Goal: Task Accomplishment & Management: Complete application form

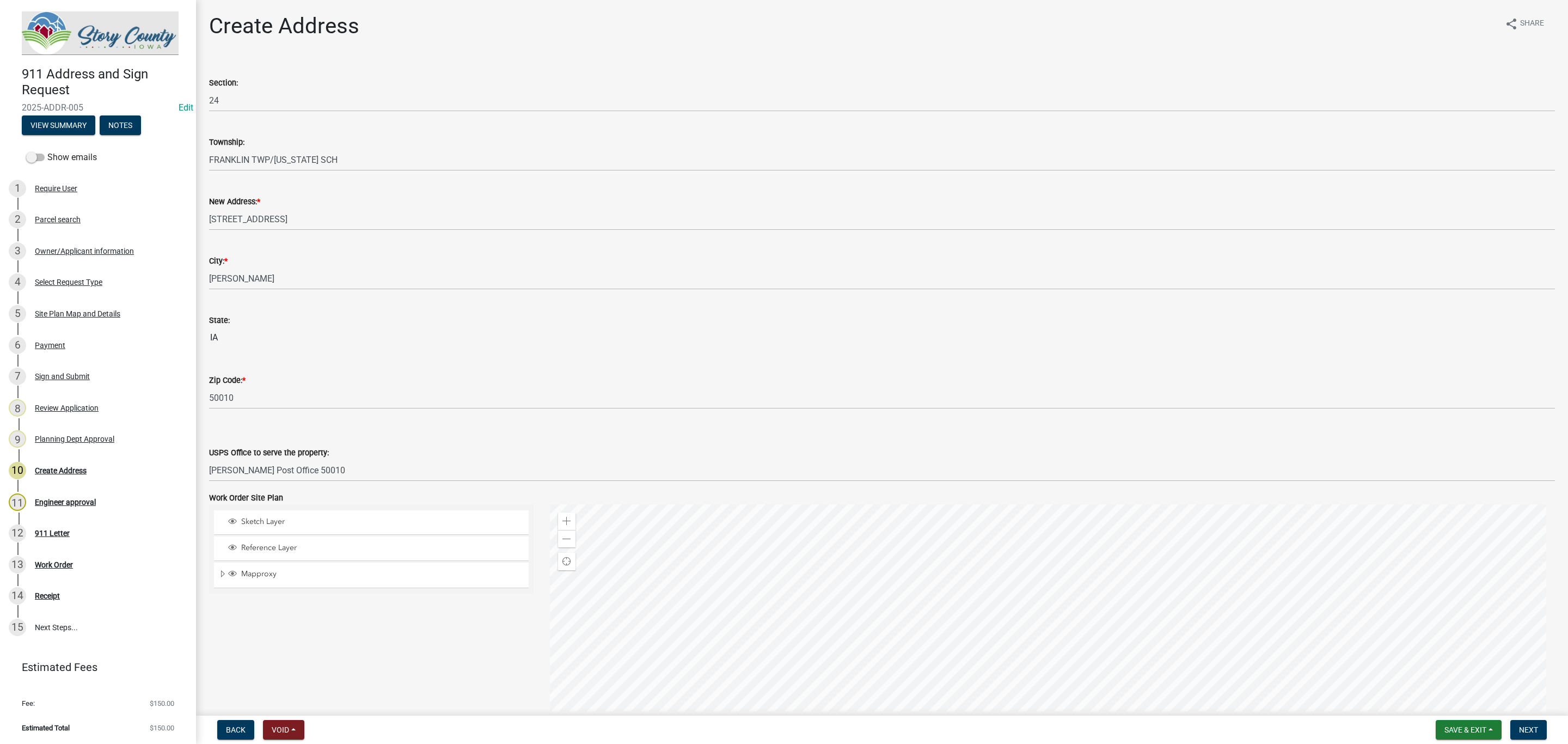
select select "8184ae5d-01f8-4044-935e-74f4da7efa19"
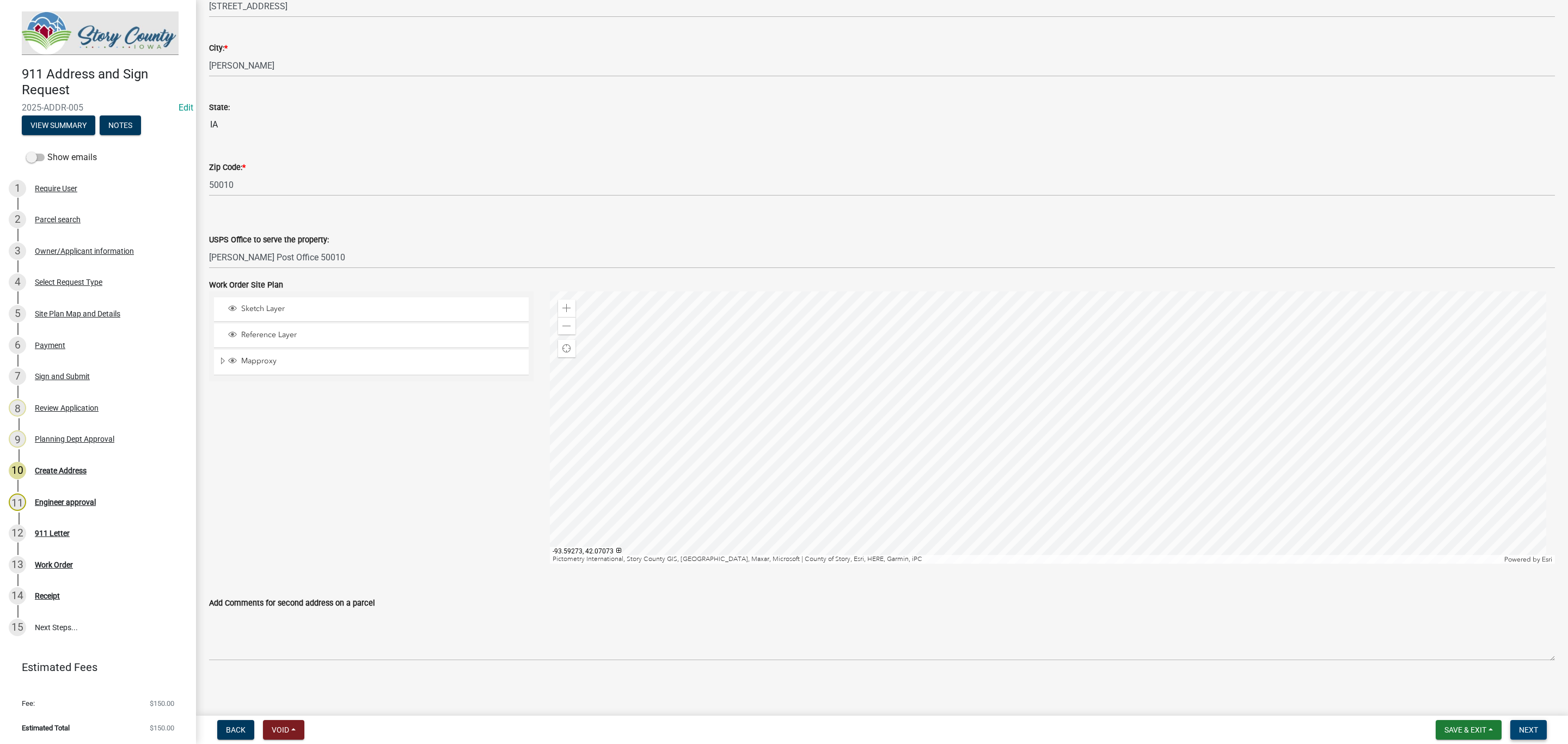
click at [1522, 731] on span "Next" at bounding box center [1528, 729] width 19 height 9
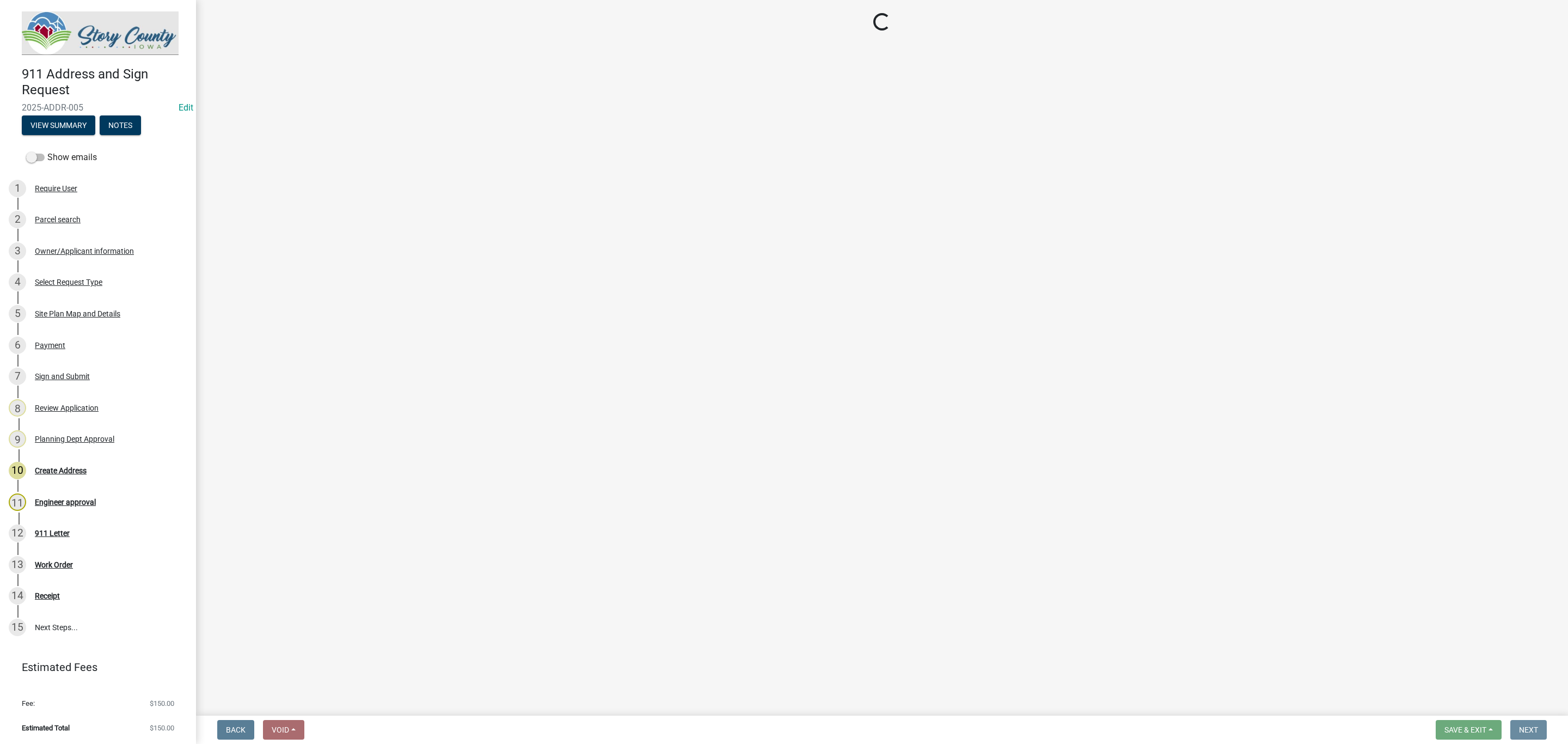
scroll to position [0, 0]
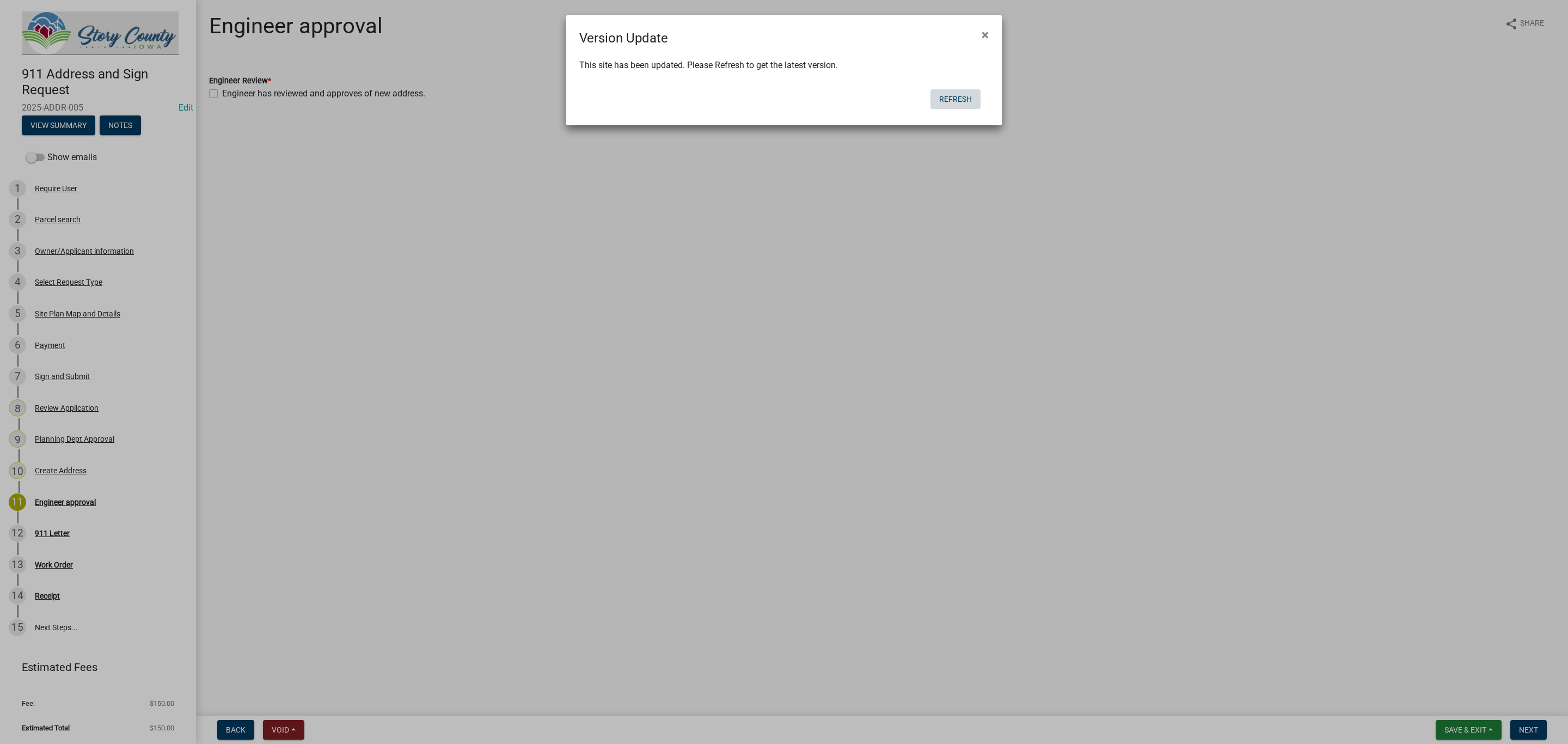
click at [967, 98] on button "Refresh" at bounding box center [956, 99] width 50 height 19
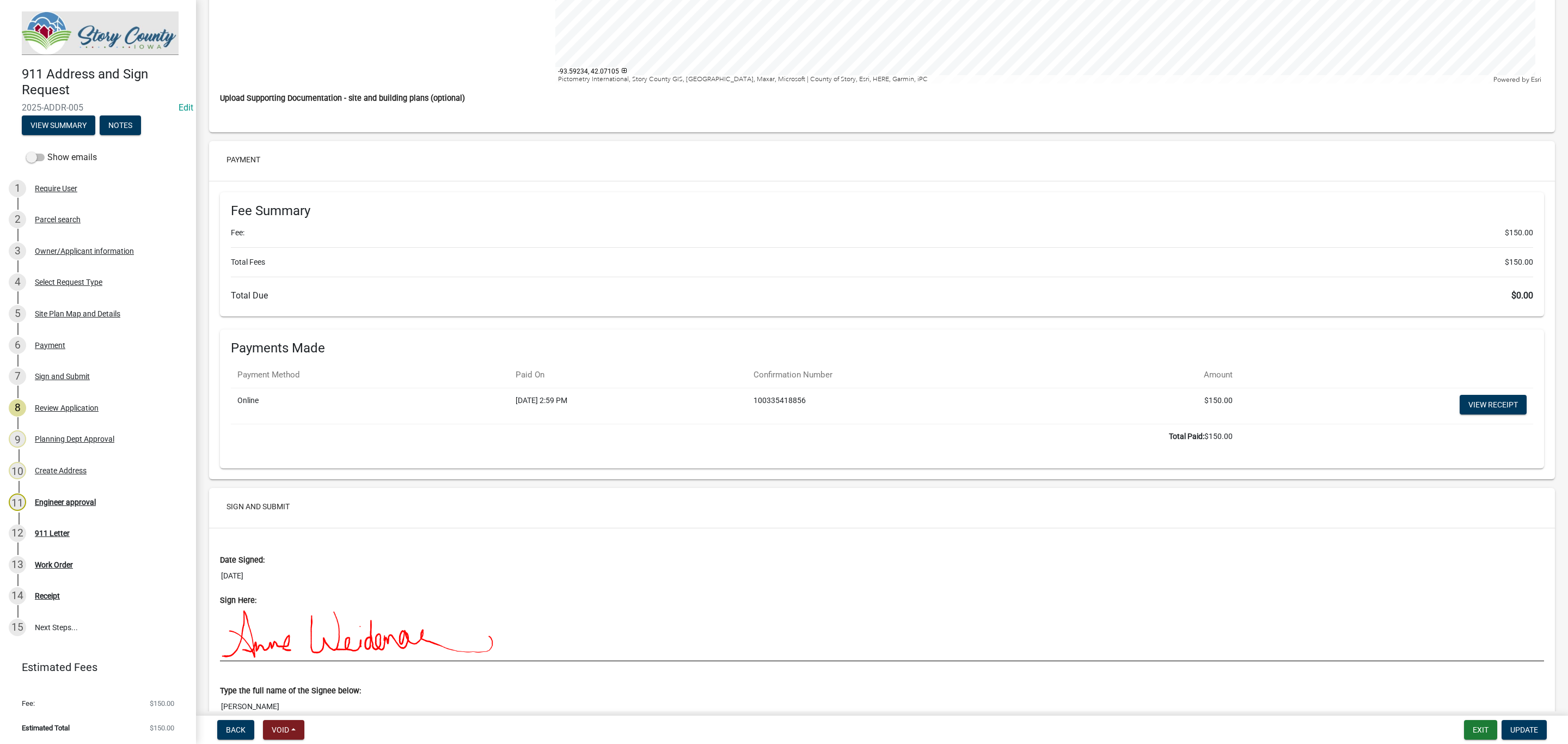
scroll to position [2130, 0]
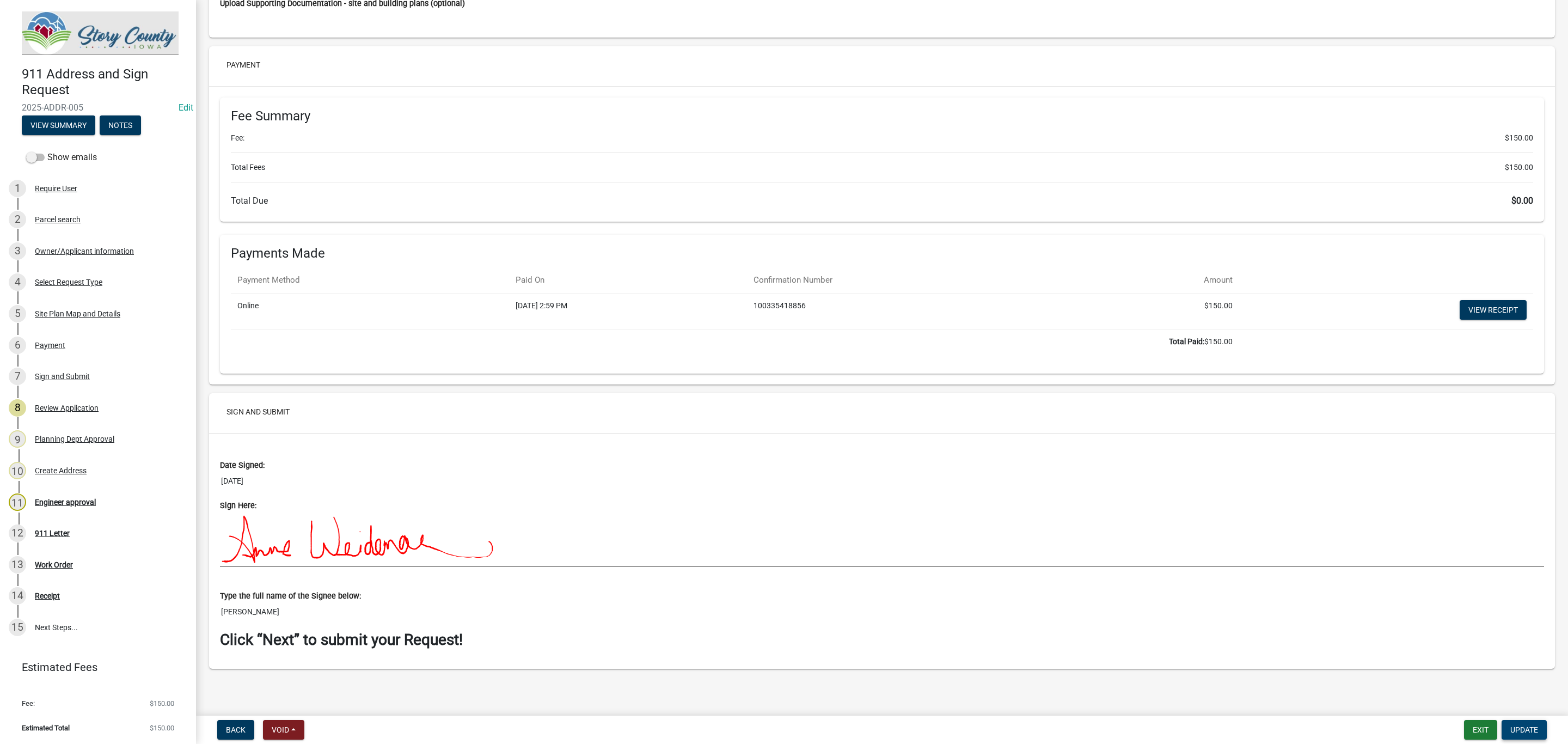
click at [1518, 725] on span "Update" at bounding box center [1524, 729] width 28 height 9
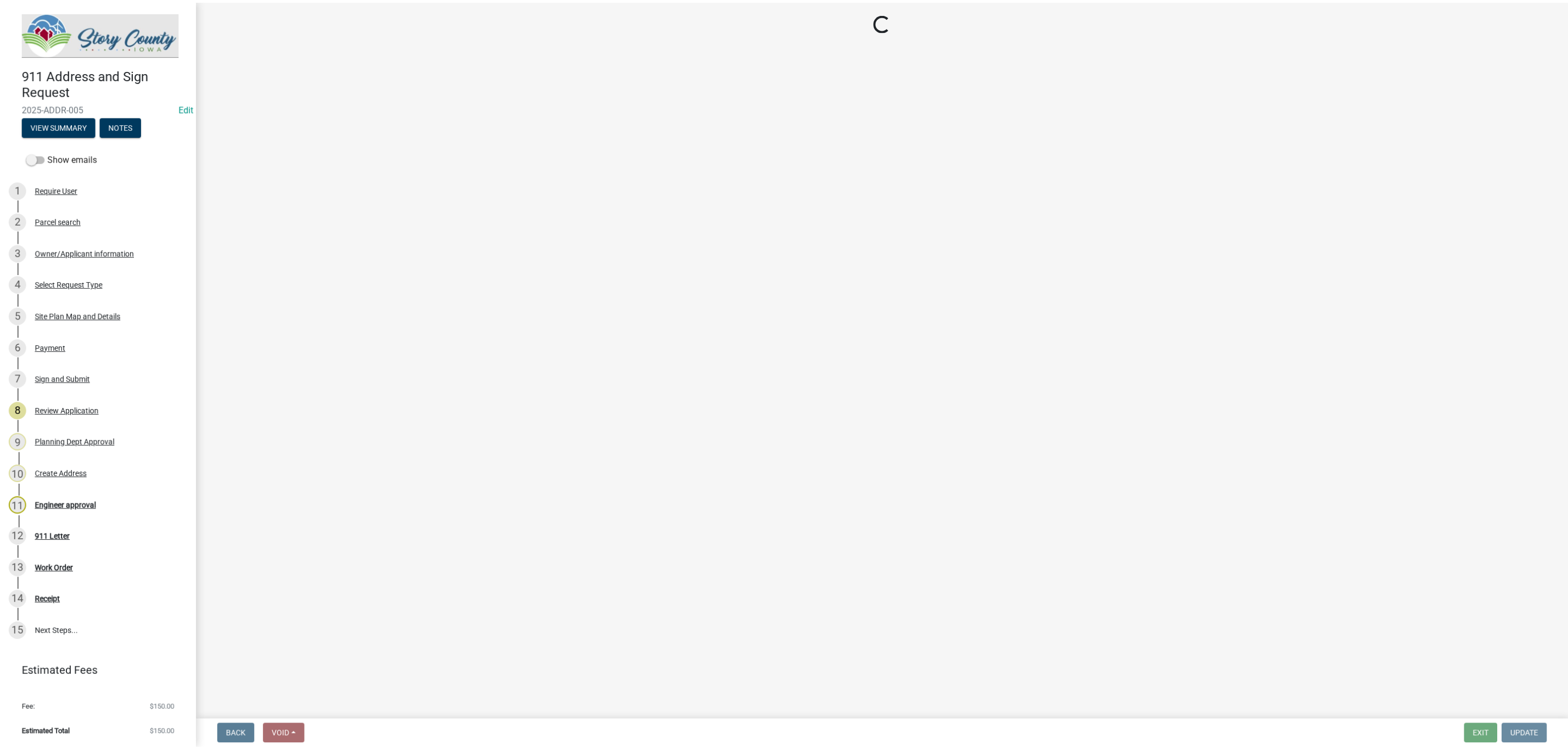
scroll to position [0, 0]
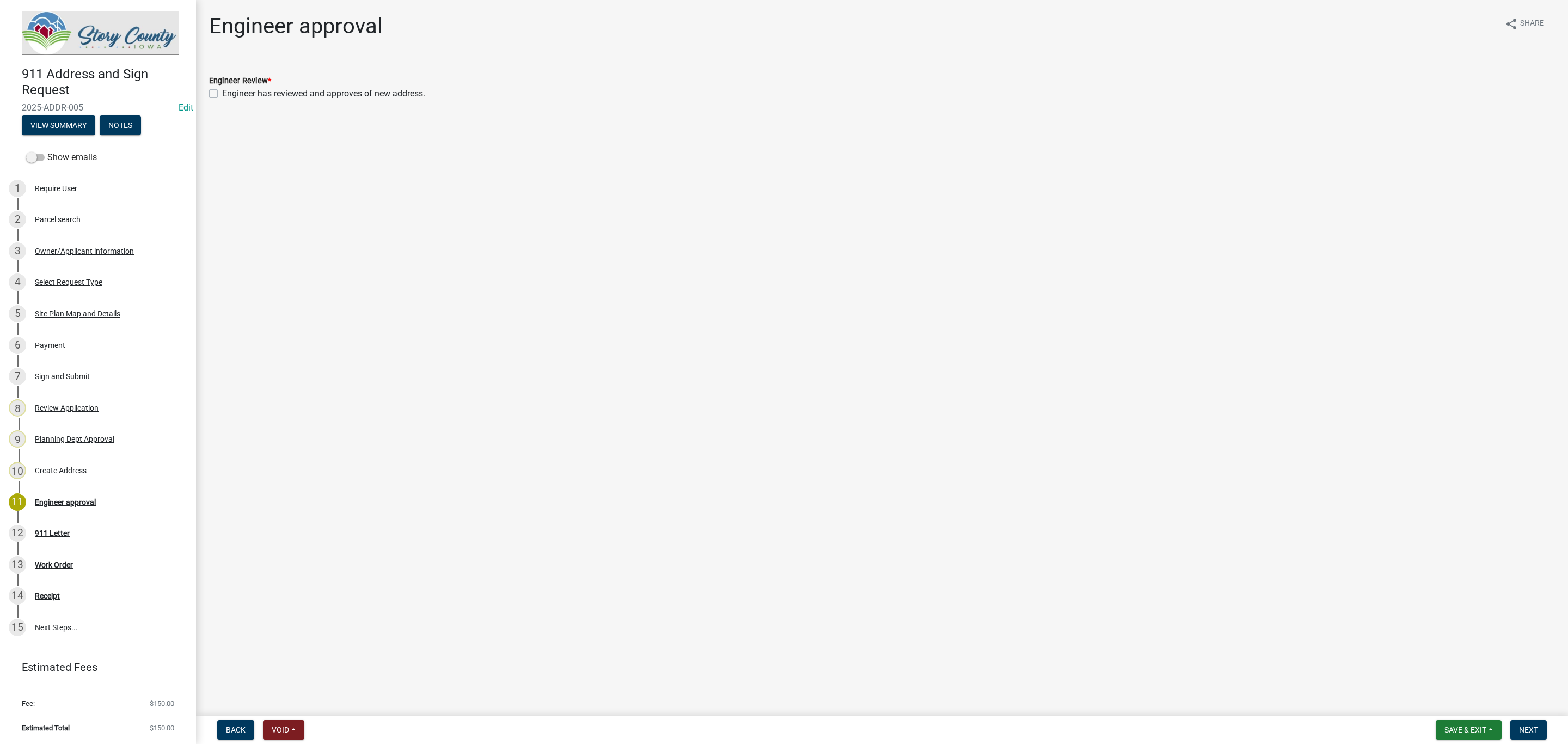
click at [222, 93] on label "Engineer has reviewed and approves of new address." at bounding box center [324, 93] width 203 height 13
click at [222, 93] on input "Engineer has reviewed and approves of new address." at bounding box center [226, 91] width 7 height 7
checkbox input "true"
click at [1528, 728] on span "Next" at bounding box center [1528, 729] width 19 height 9
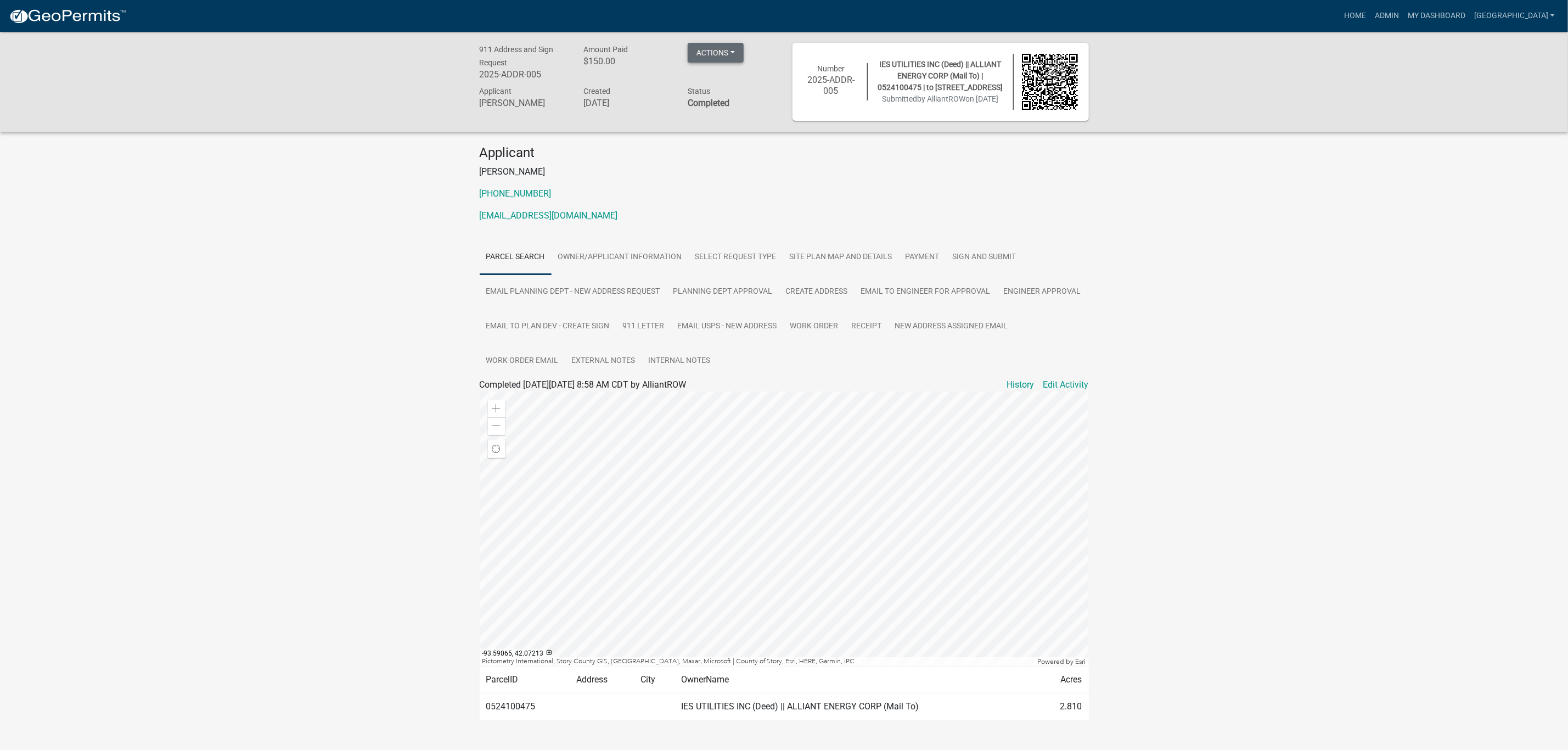
click at [723, 55] on button "Actions" at bounding box center [716, 53] width 56 height 20
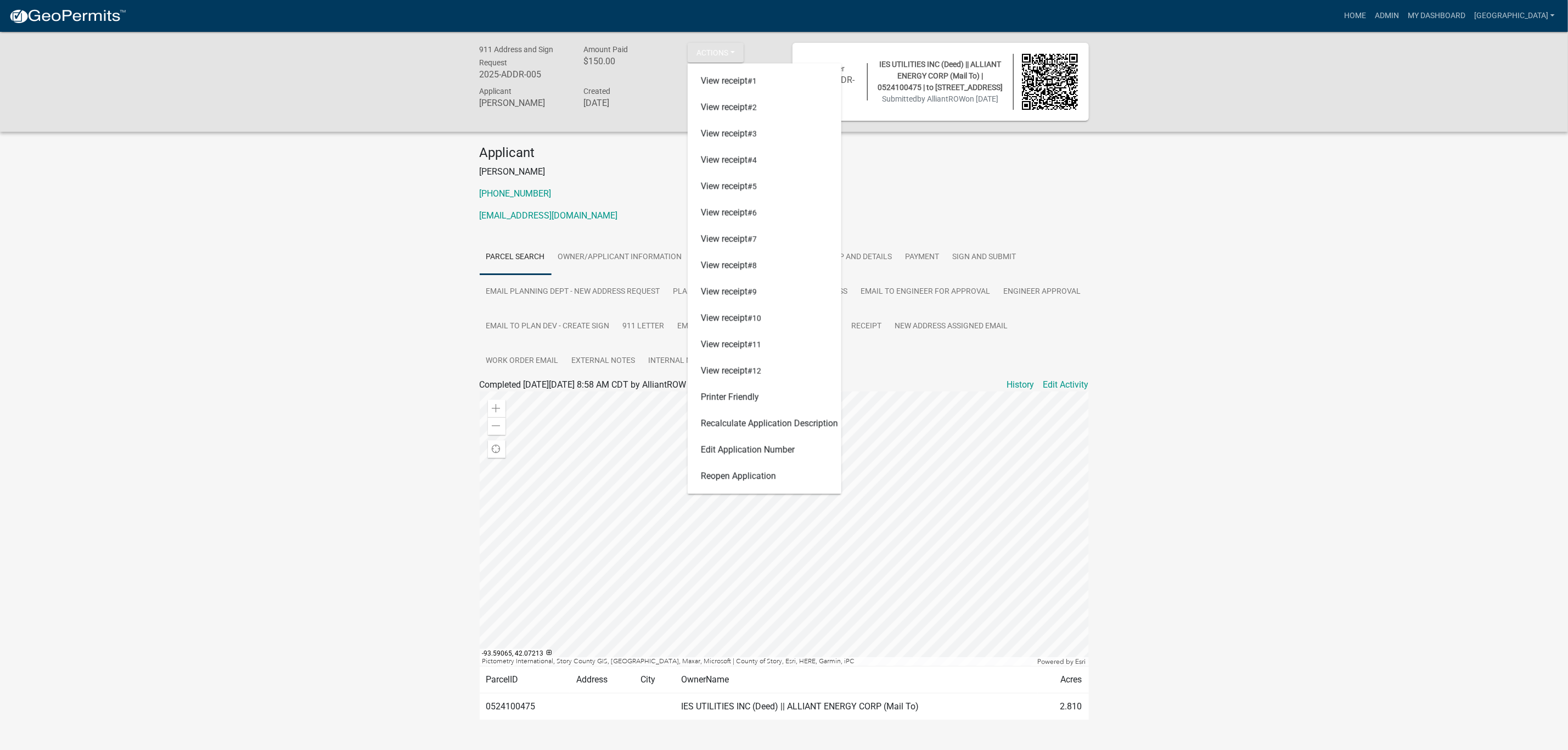
click at [1269, 214] on div "911 Address and Sign Request 2025-ADDR-005 Amount Paid $150.00 Actions View rec…" at bounding box center [784, 396] width 1568 height 729
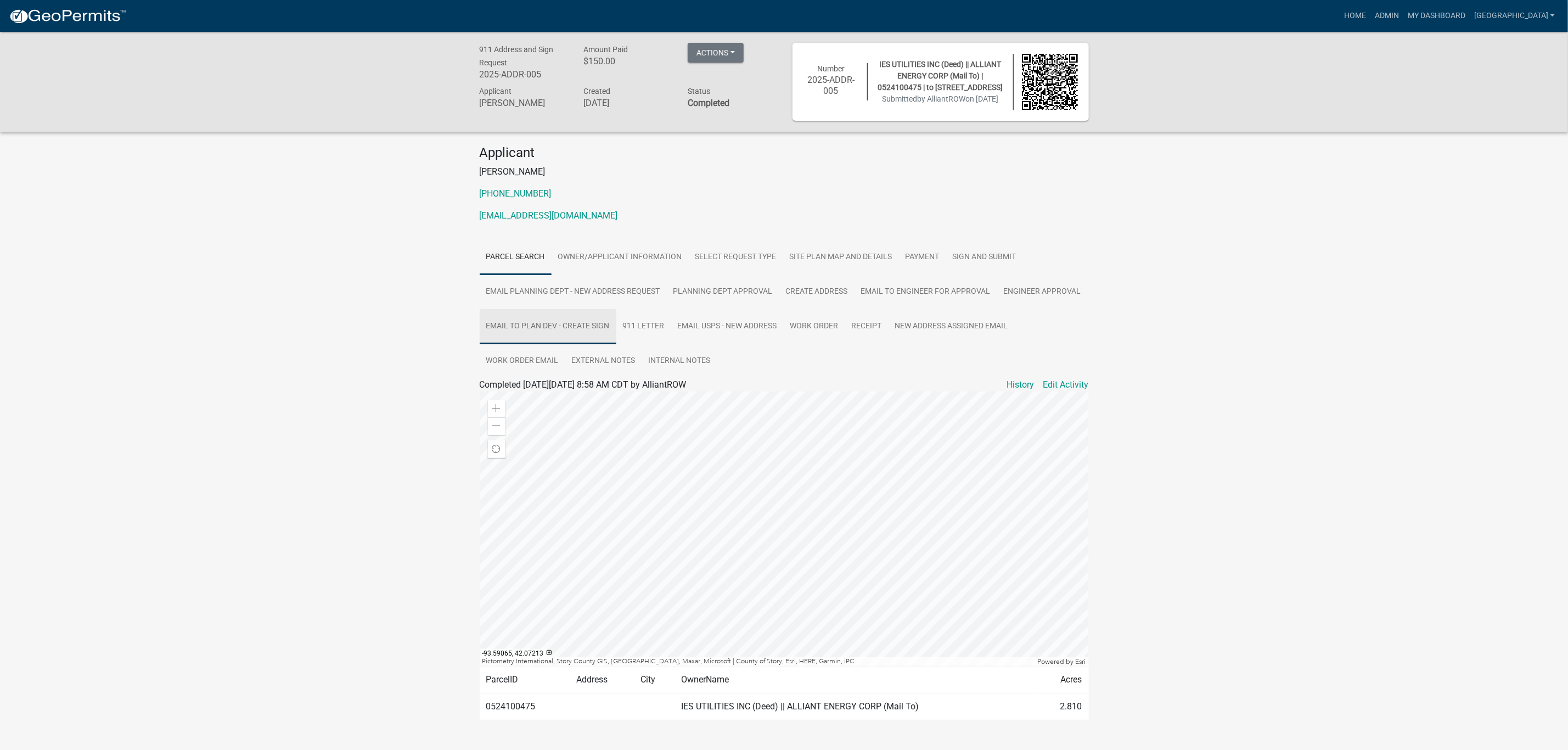
click at [549, 331] on link "Email to Plan Dev - create sign" at bounding box center [548, 327] width 137 height 35
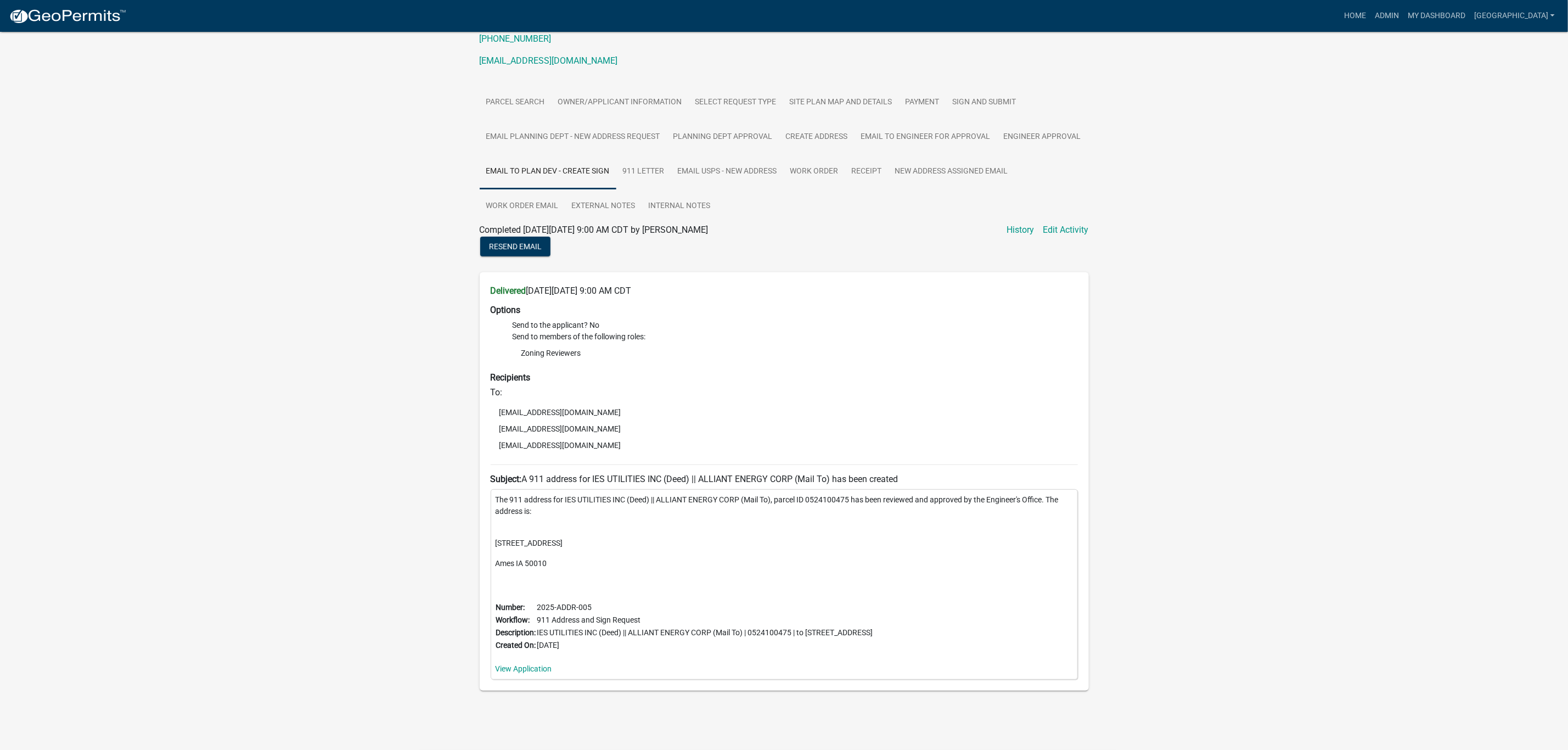
scroll to position [74, 0]
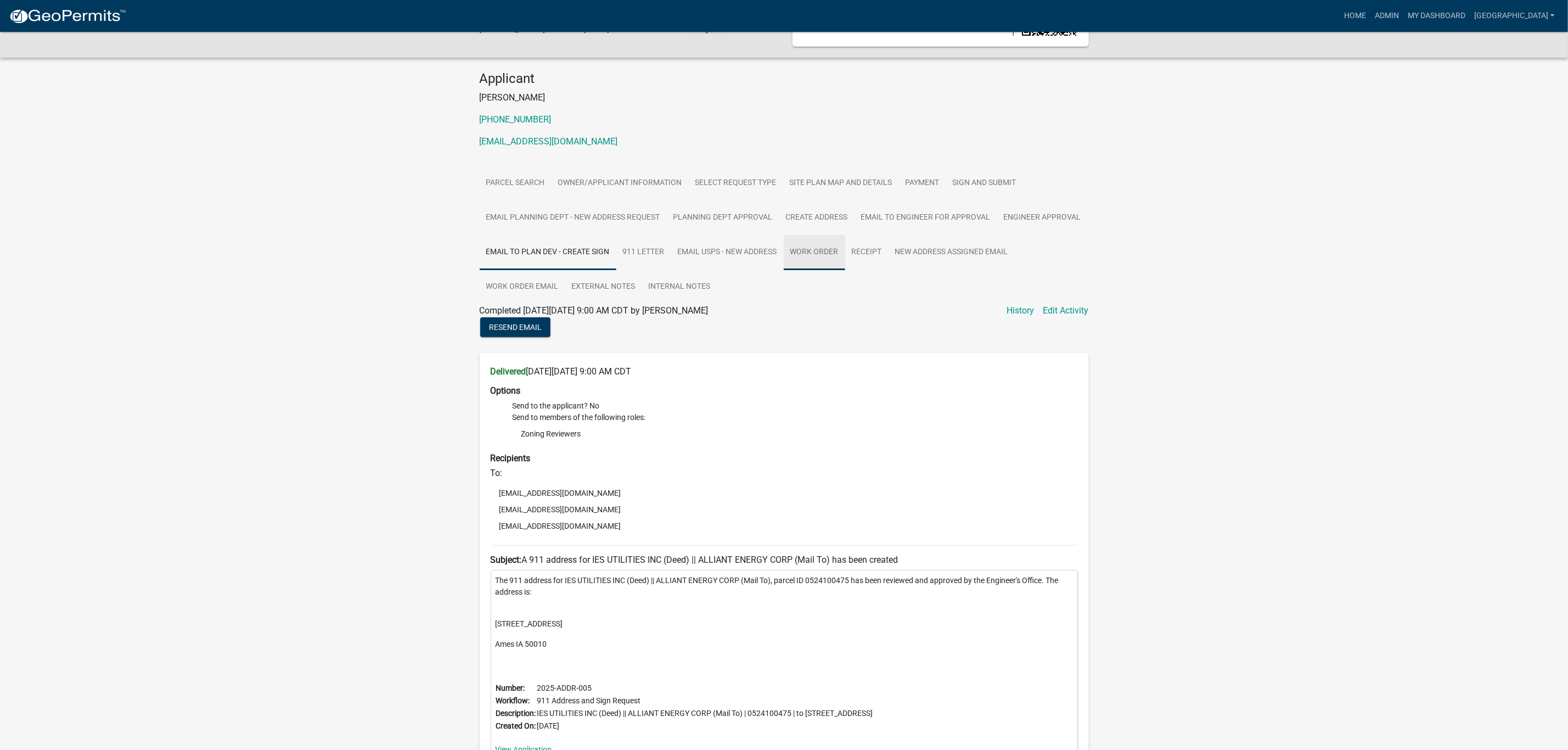
click at [832, 256] on link "Work Order" at bounding box center [814, 252] width 61 height 35
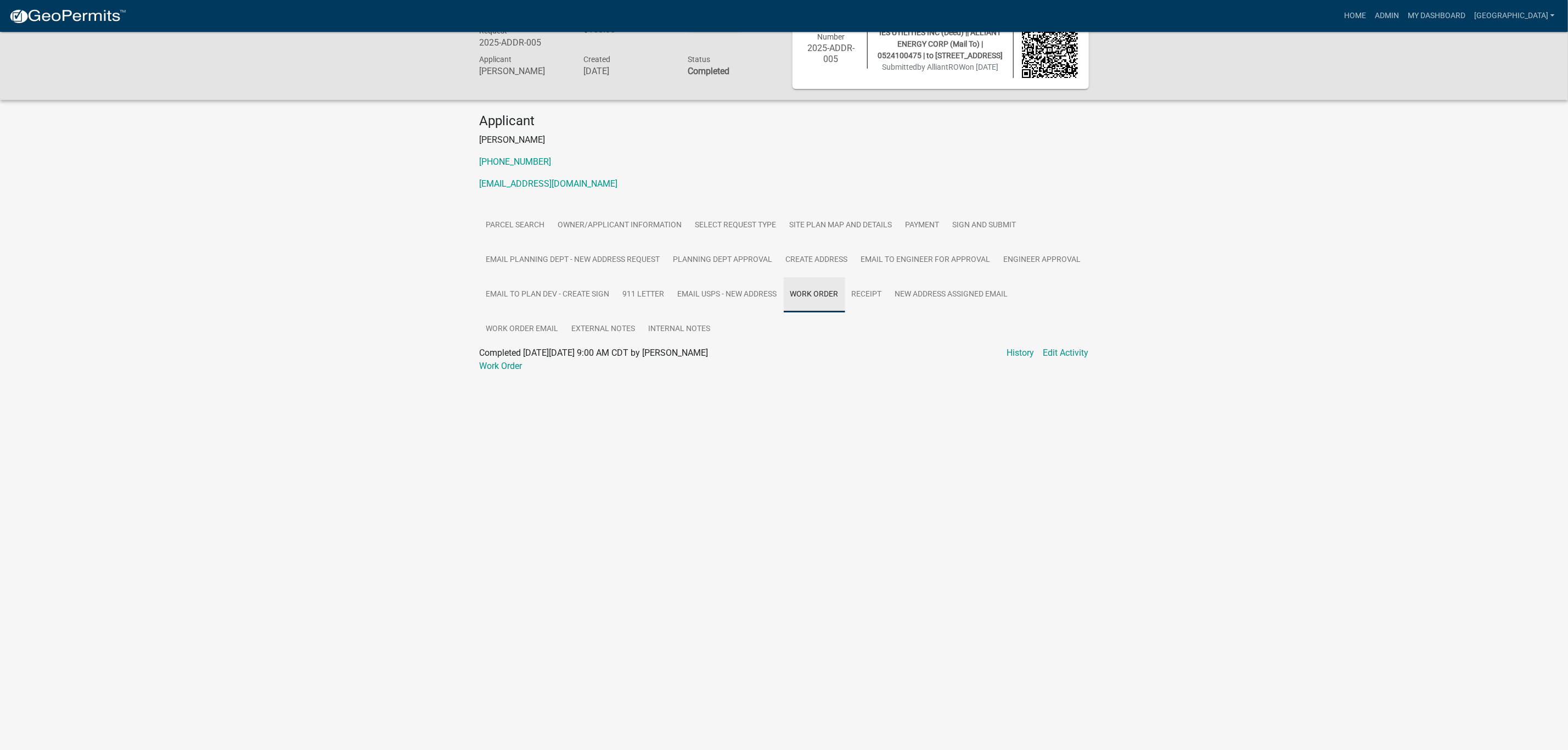
scroll to position [32, 0]
click at [506, 366] on link "Work Order" at bounding box center [501, 366] width 43 height 10
click at [1056, 356] on link "Edit Activity" at bounding box center [1066, 352] width 45 height 13
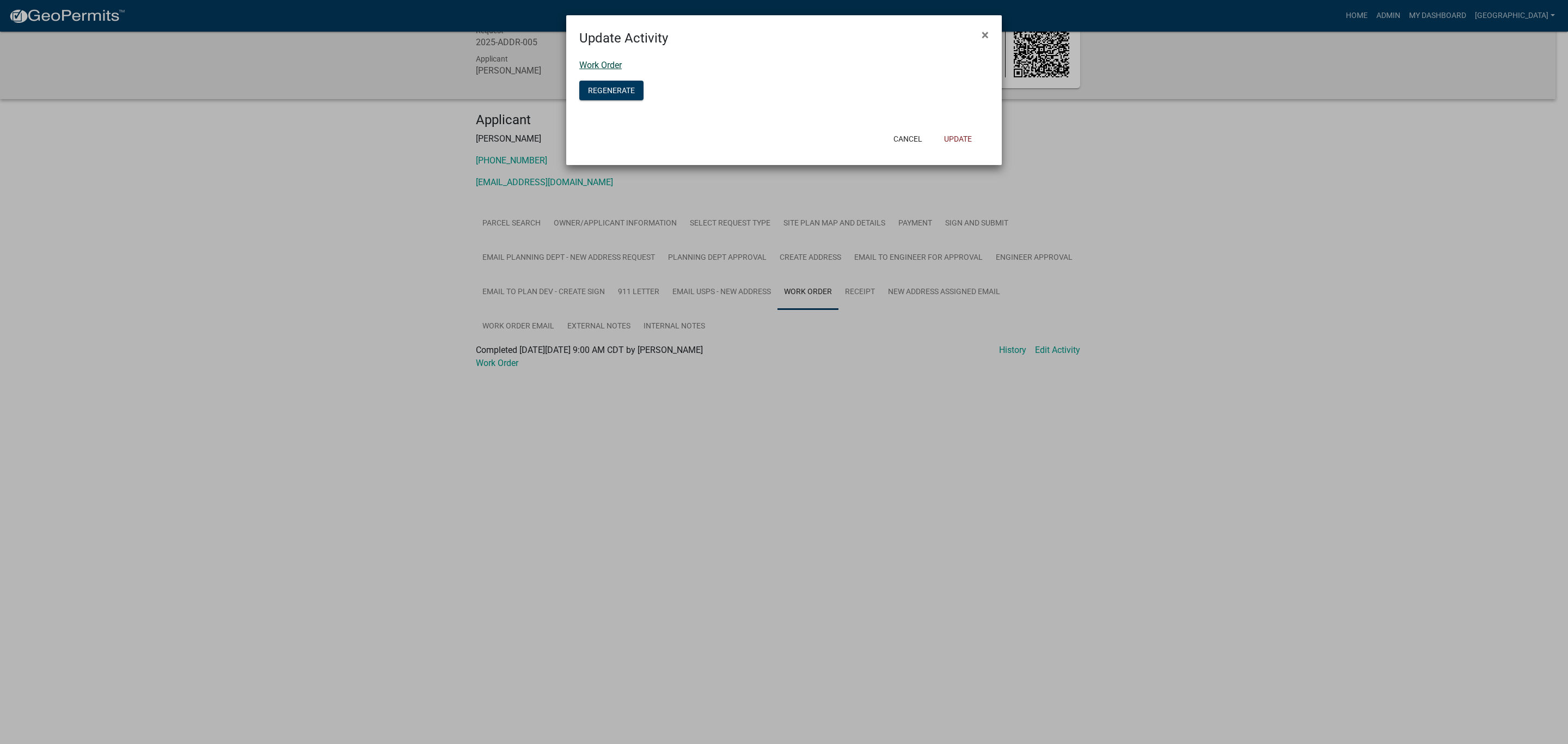
click at [606, 60] on link "Work Order" at bounding box center [601, 65] width 43 height 10
click at [911, 136] on button "Cancel" at bounding box center [908, 139] width 46 height 19
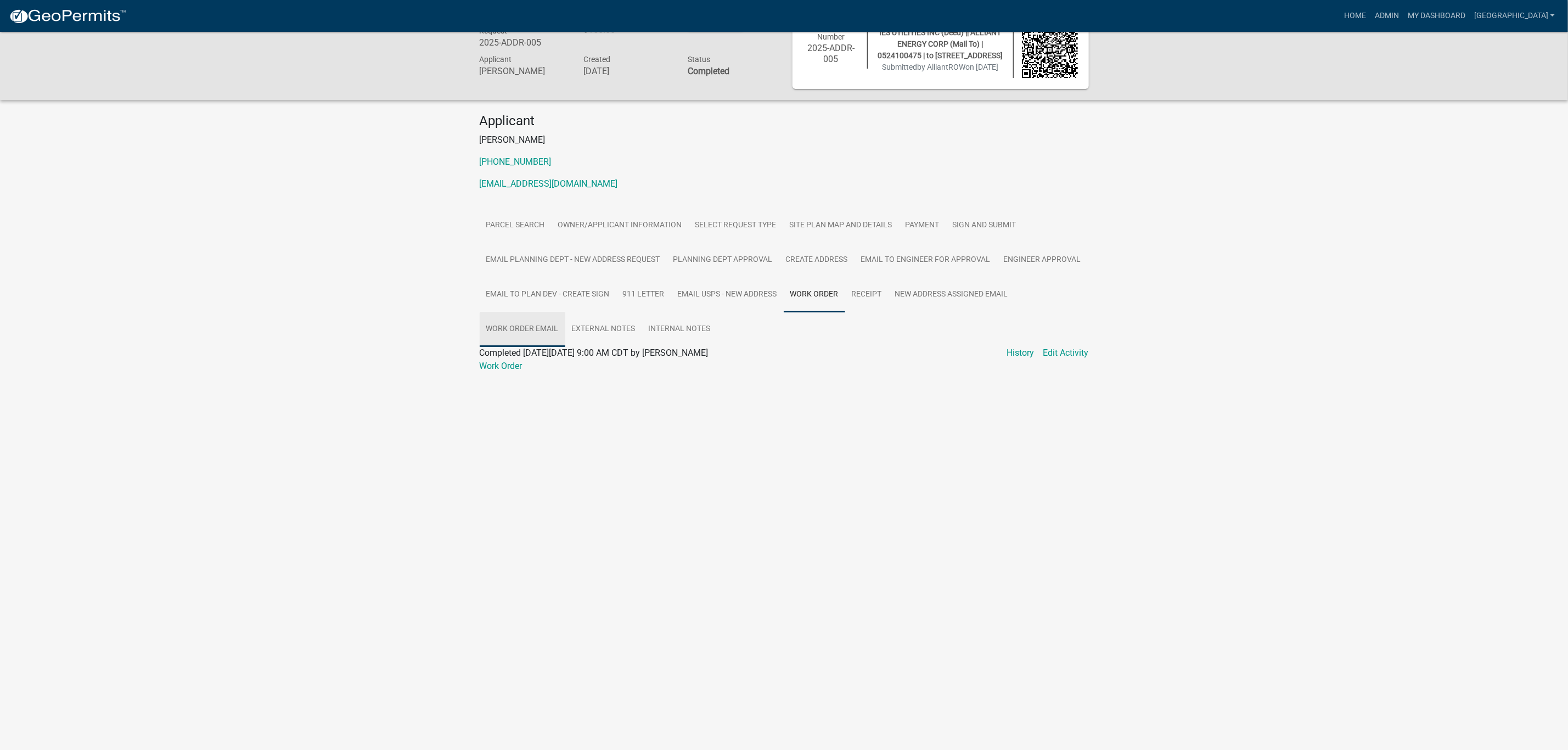
click at [523, 333] on link "Work Order Email" at bounding box center [523, 329] width 86 height 35
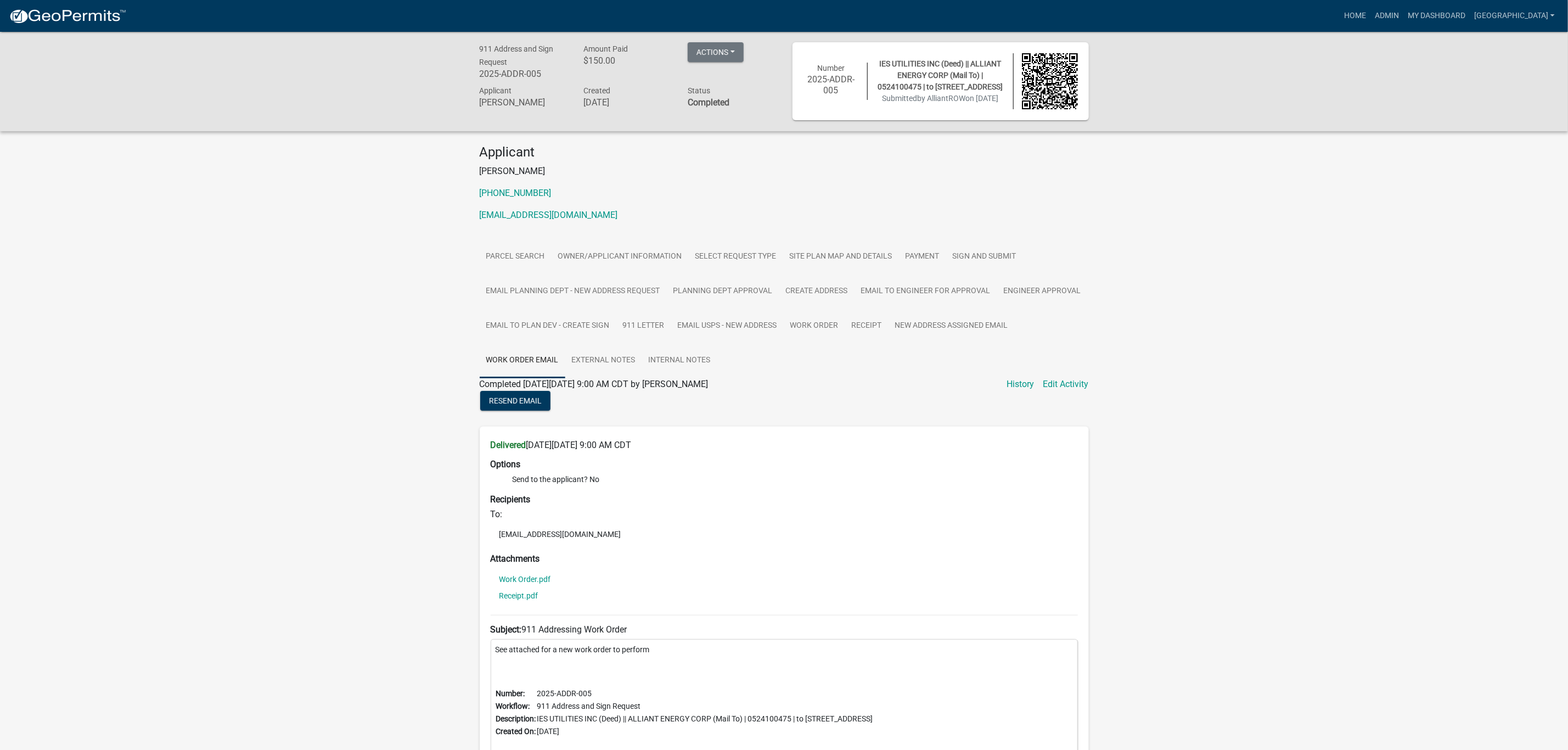
scroll to position [0, 0]
